Goal: Task Accomplishment & Management: Manage account settings

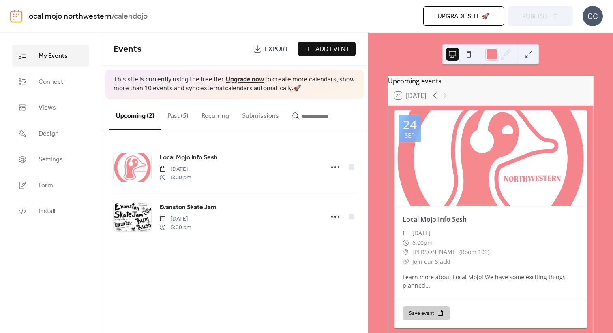
click at [173, 118] on button "Past (5)" at bounding box center [178, 114] width 34 height 30
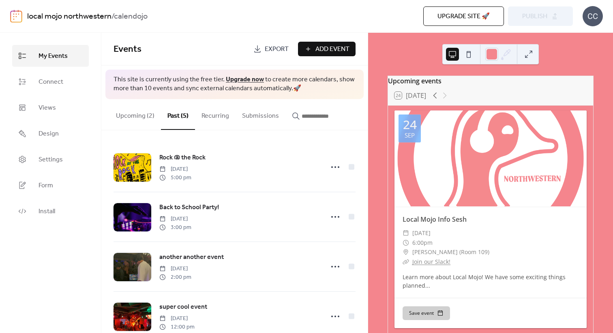
click at [137, 114] on button "Upcoming (2)" at bounding box center [134, 114] width 51 height 30
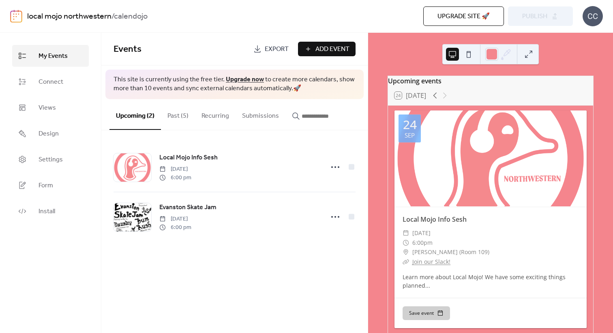
scroll to position [2, 0]
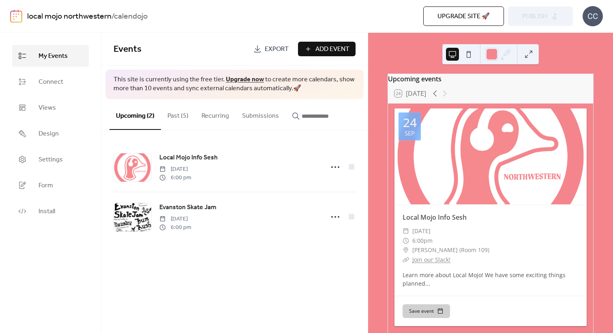
click at [170, 117] on button "Past (5)" at bounding box center [178, 114] width 34 height 30
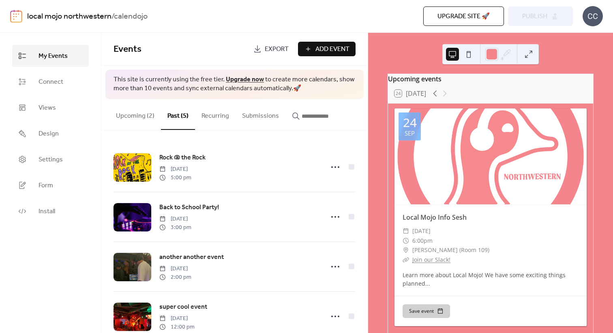
click at [137, 121] on button "Upcoming (2)" at bounding box center [134, 114] width 51 height 30
